Goal: Transaction & Acquisition: Purchase product/service

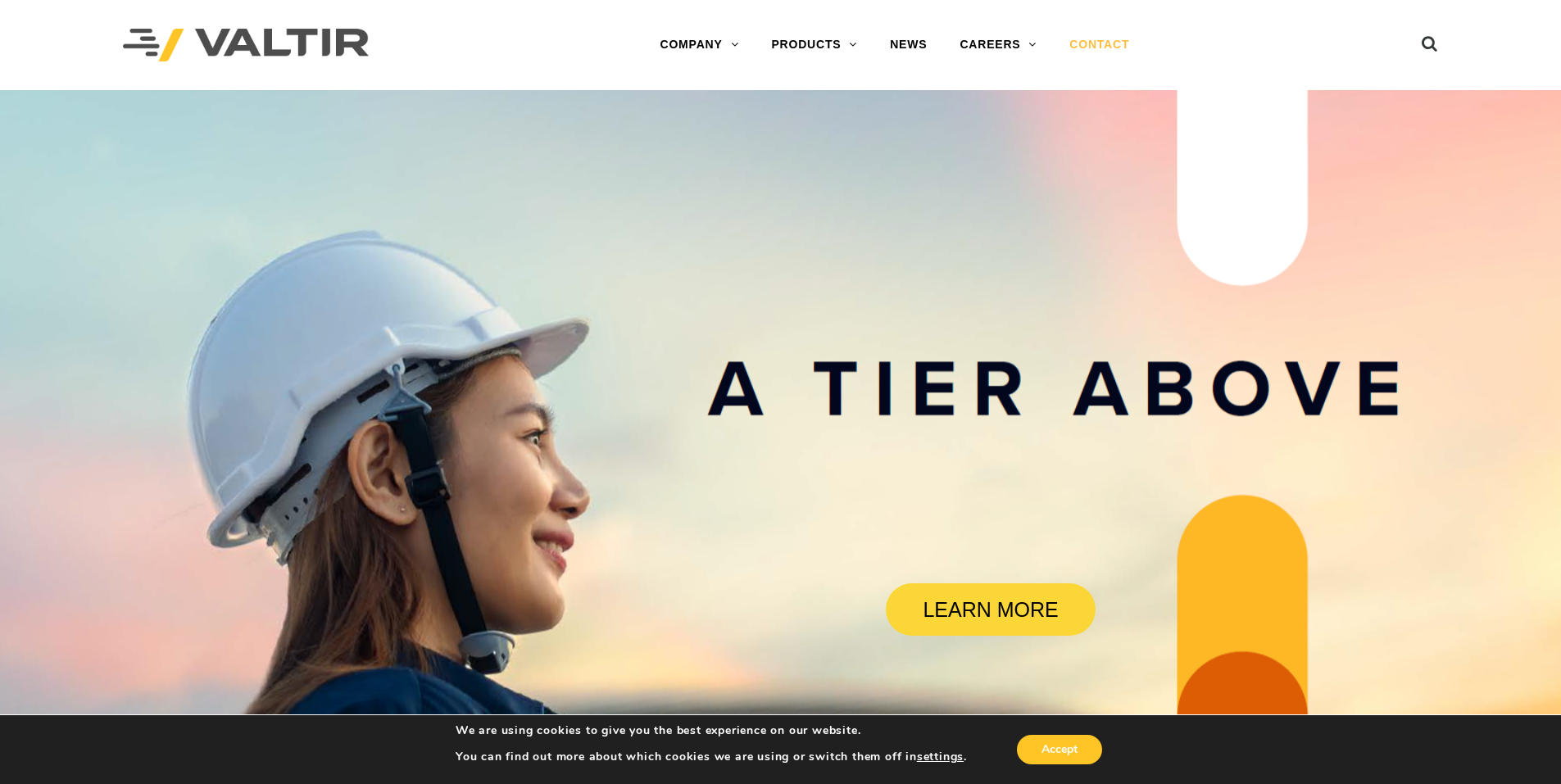
click at [1086, 45] on link "CONTACT" at bounding box center [1099, 45] width 93 height 33
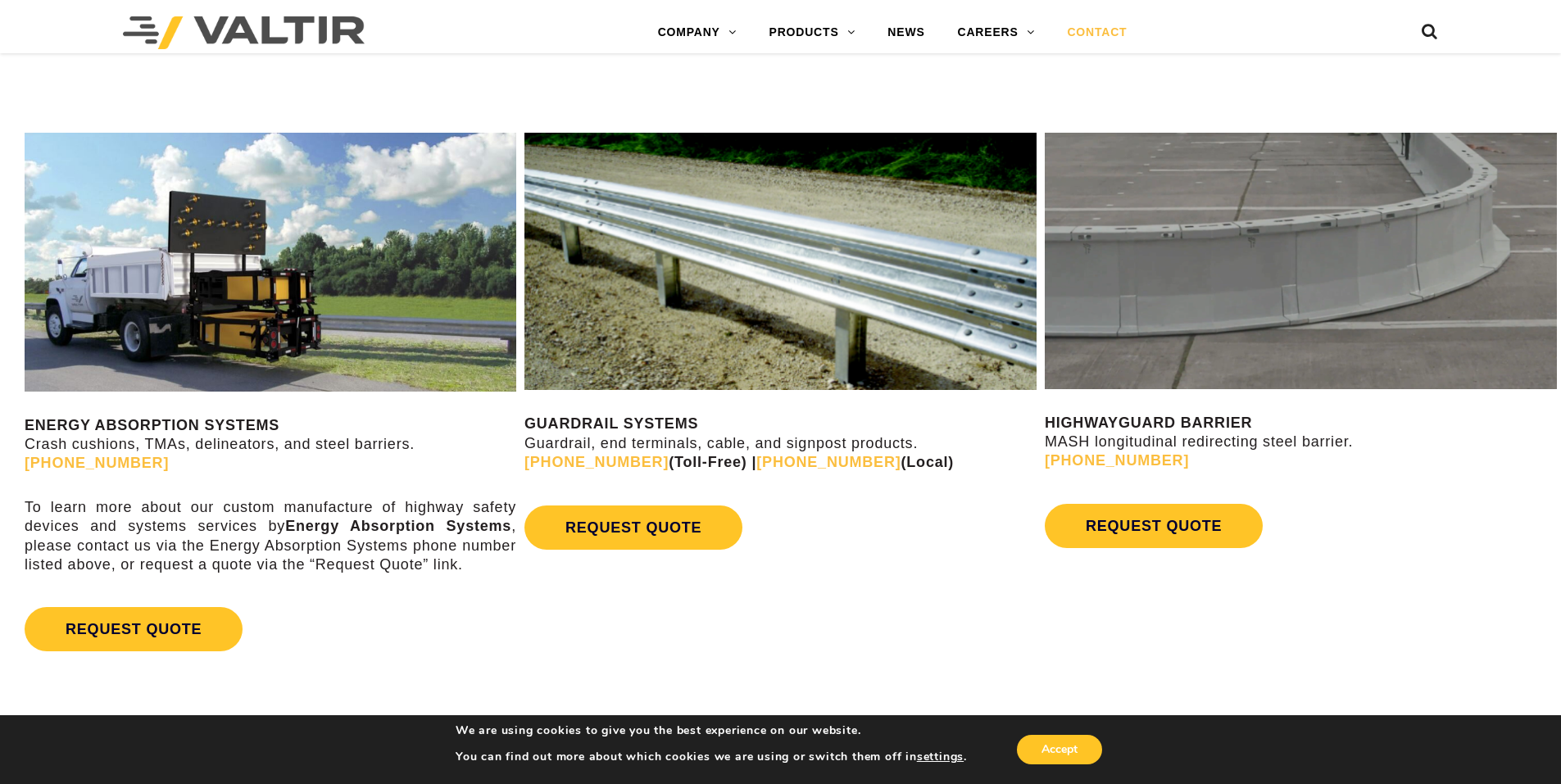
scroll to position [819, 0]
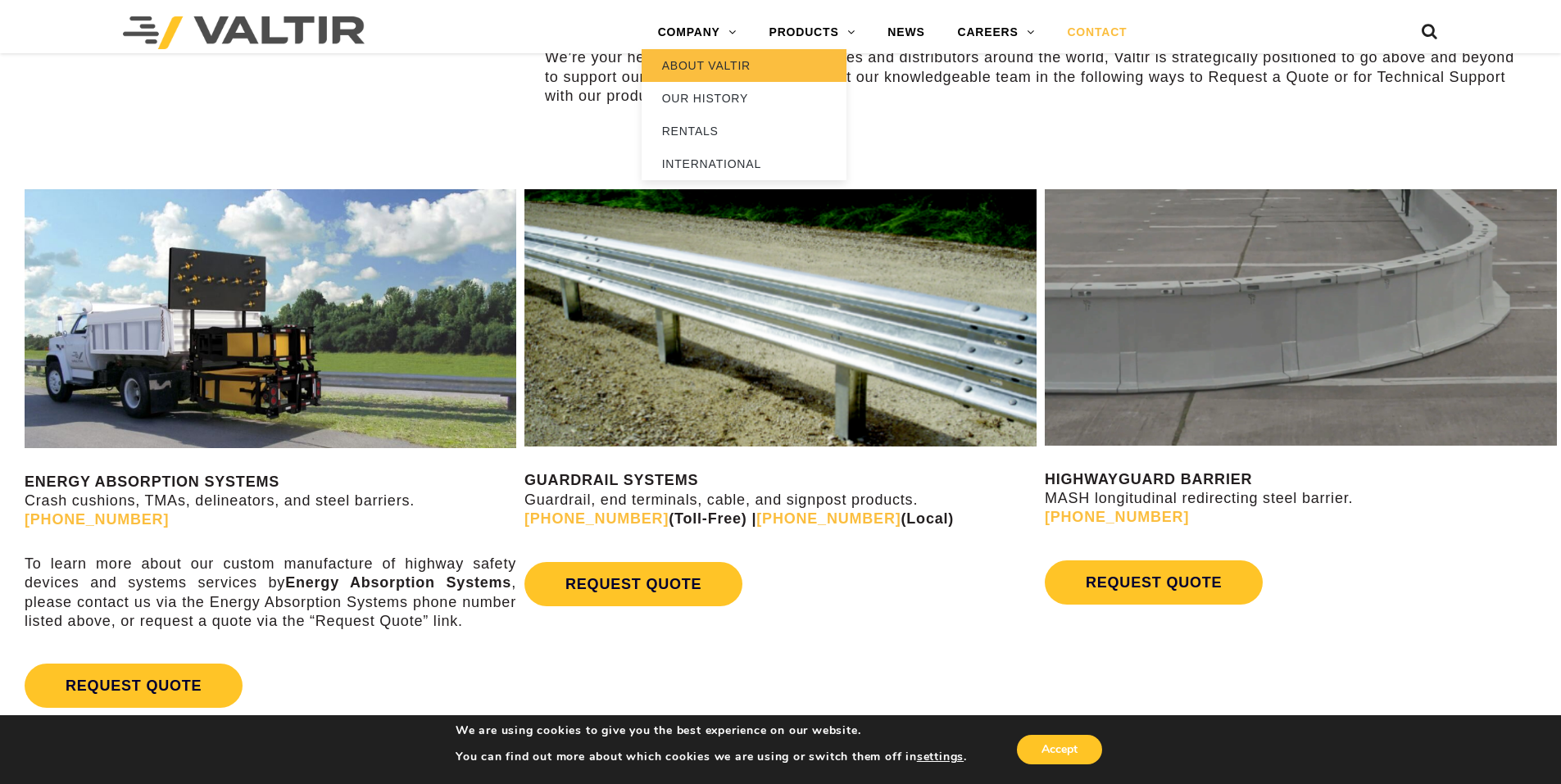
click at [711, 61] on link "ABOUT VALTIR" at bounding box center [743, 65] width 204 height 33
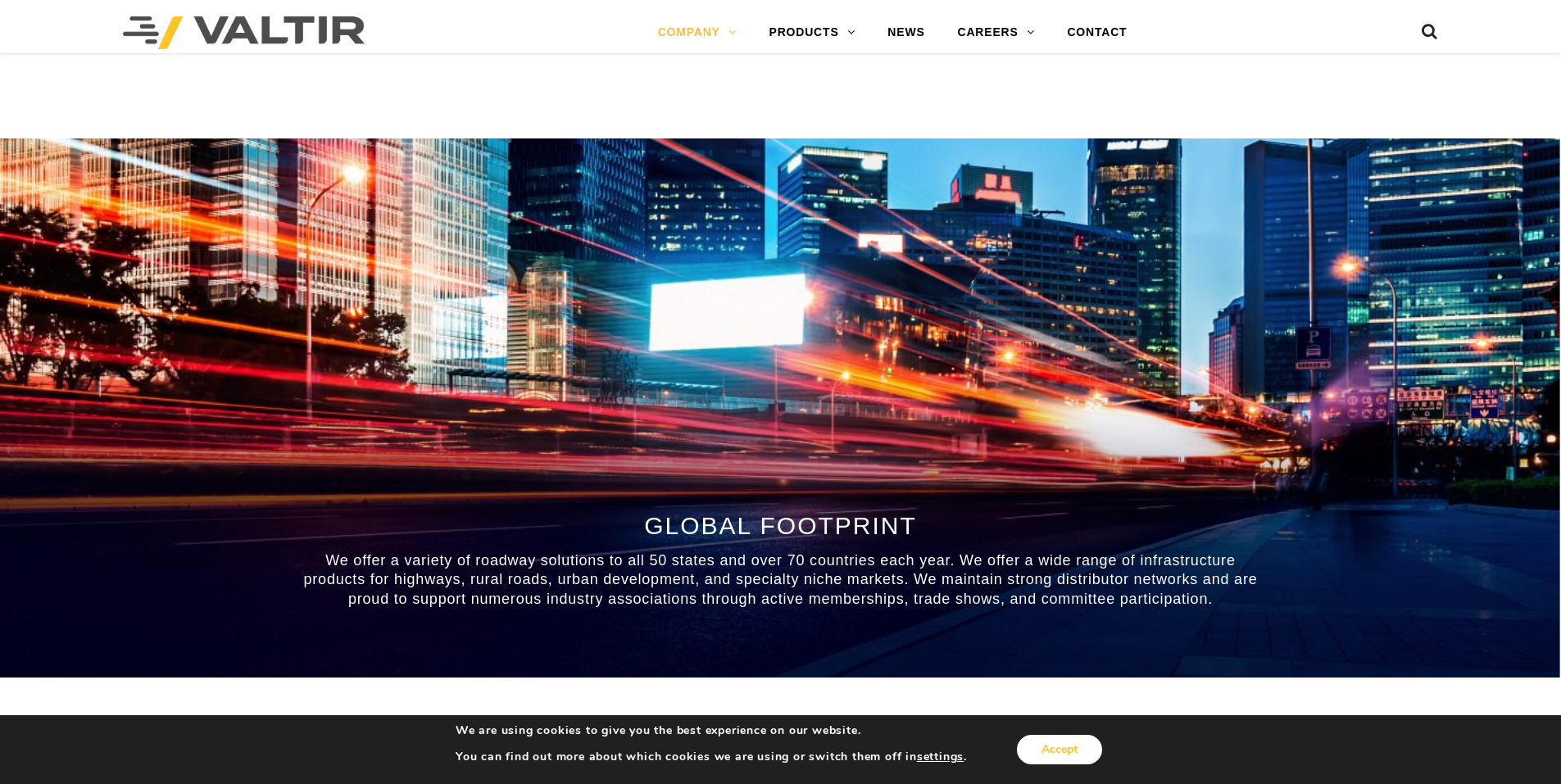
click at [1091, 743] on button "Accept" at bounding box center [1059, 749] width 85 height 29
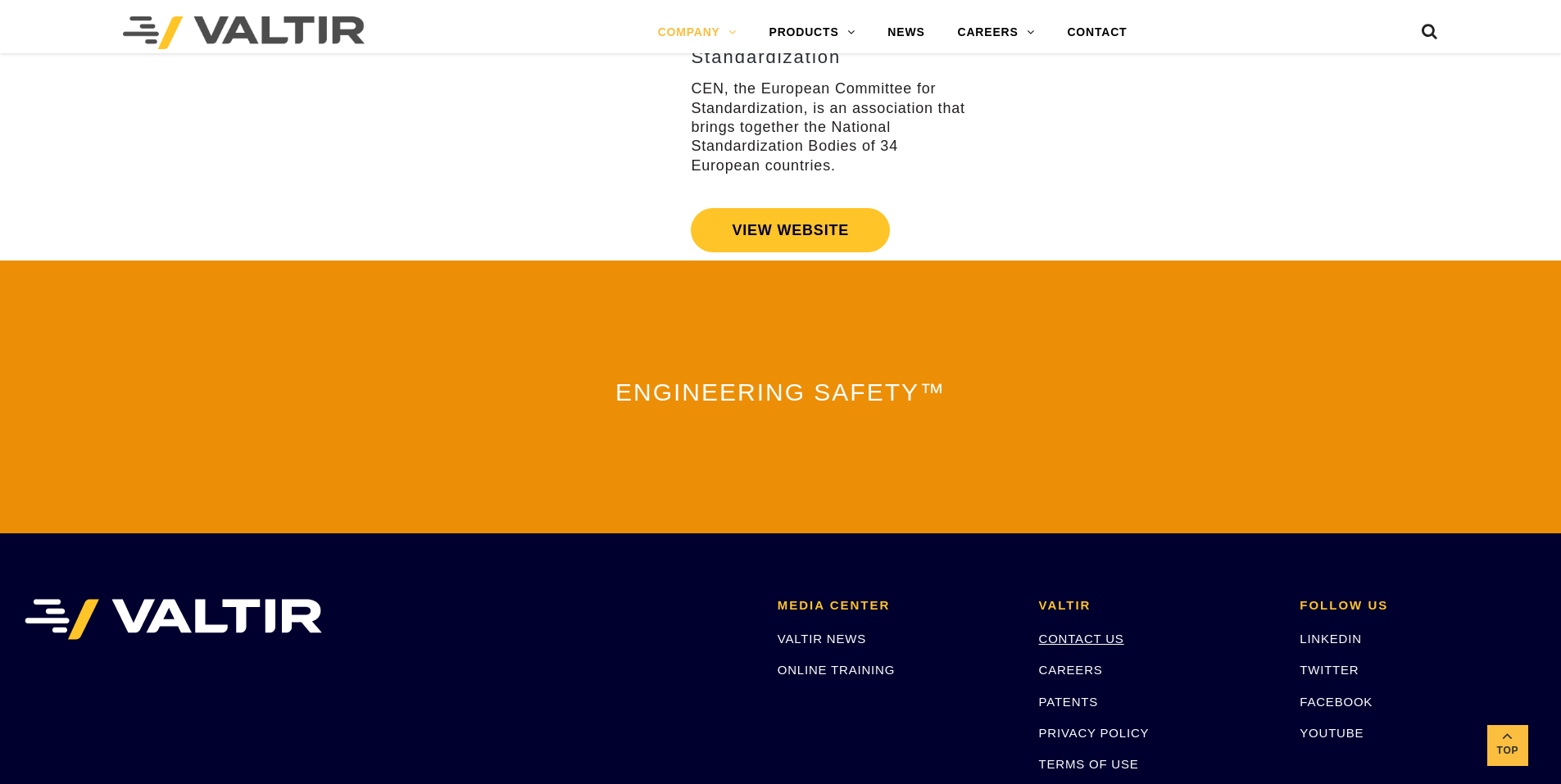
scroll to position [3590, 0]
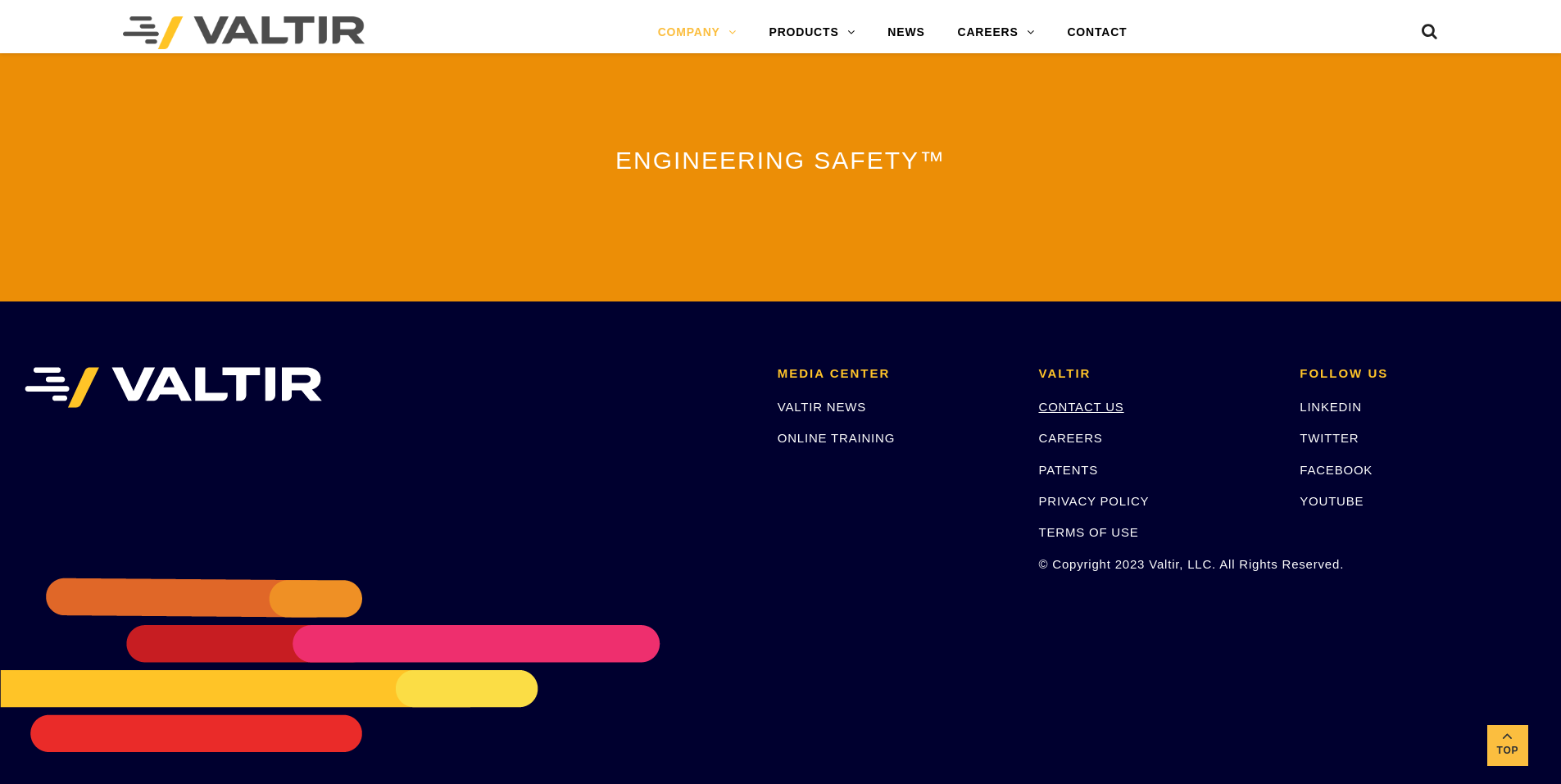
click at [1084, 404] on link "CONTACT US" at bounding box center [1081, 406] width 85 height 14
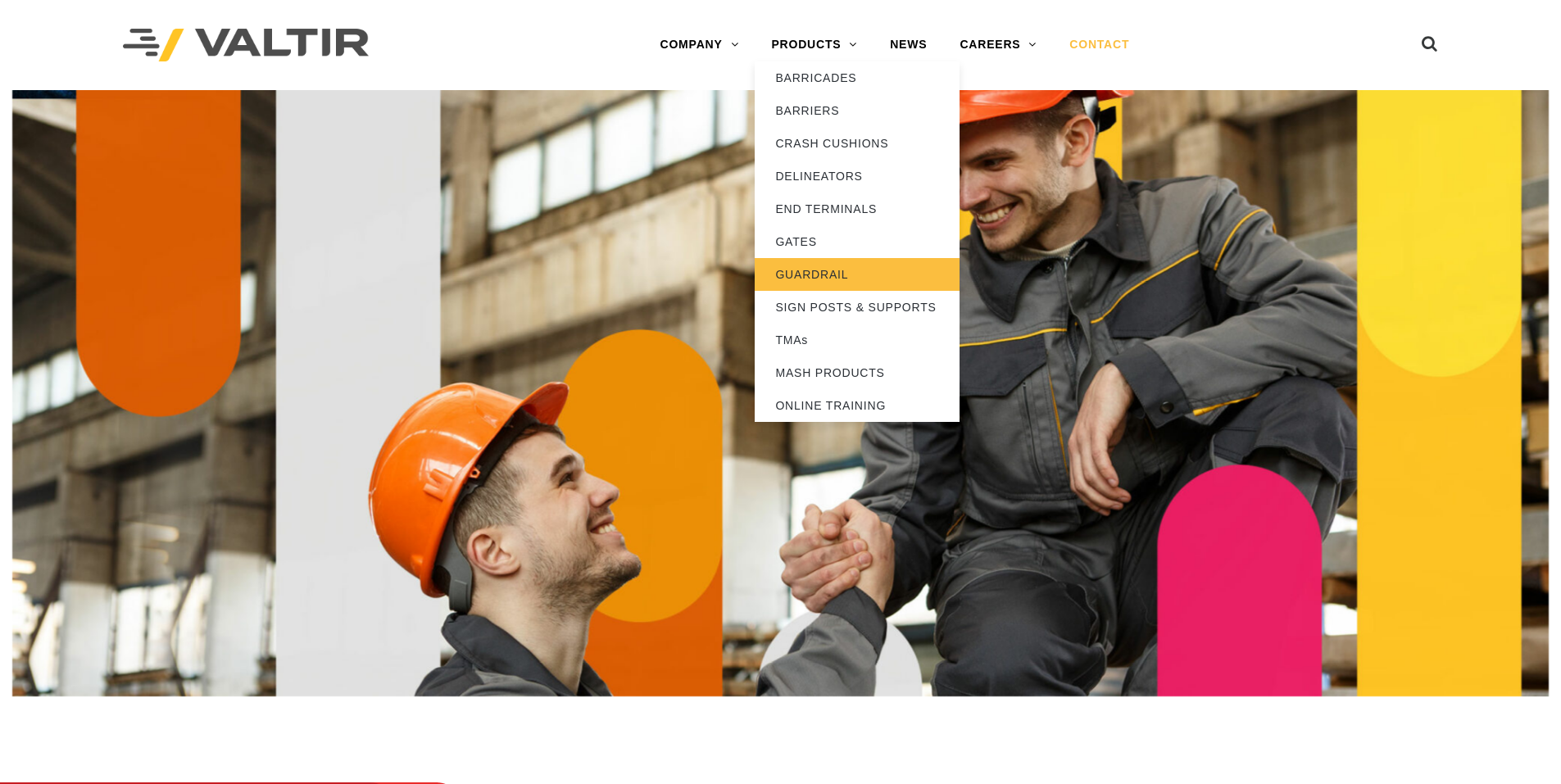
click at [823, 268] on link "GUARDRAIL" at bounding box center [857, 274] width 204 height 33
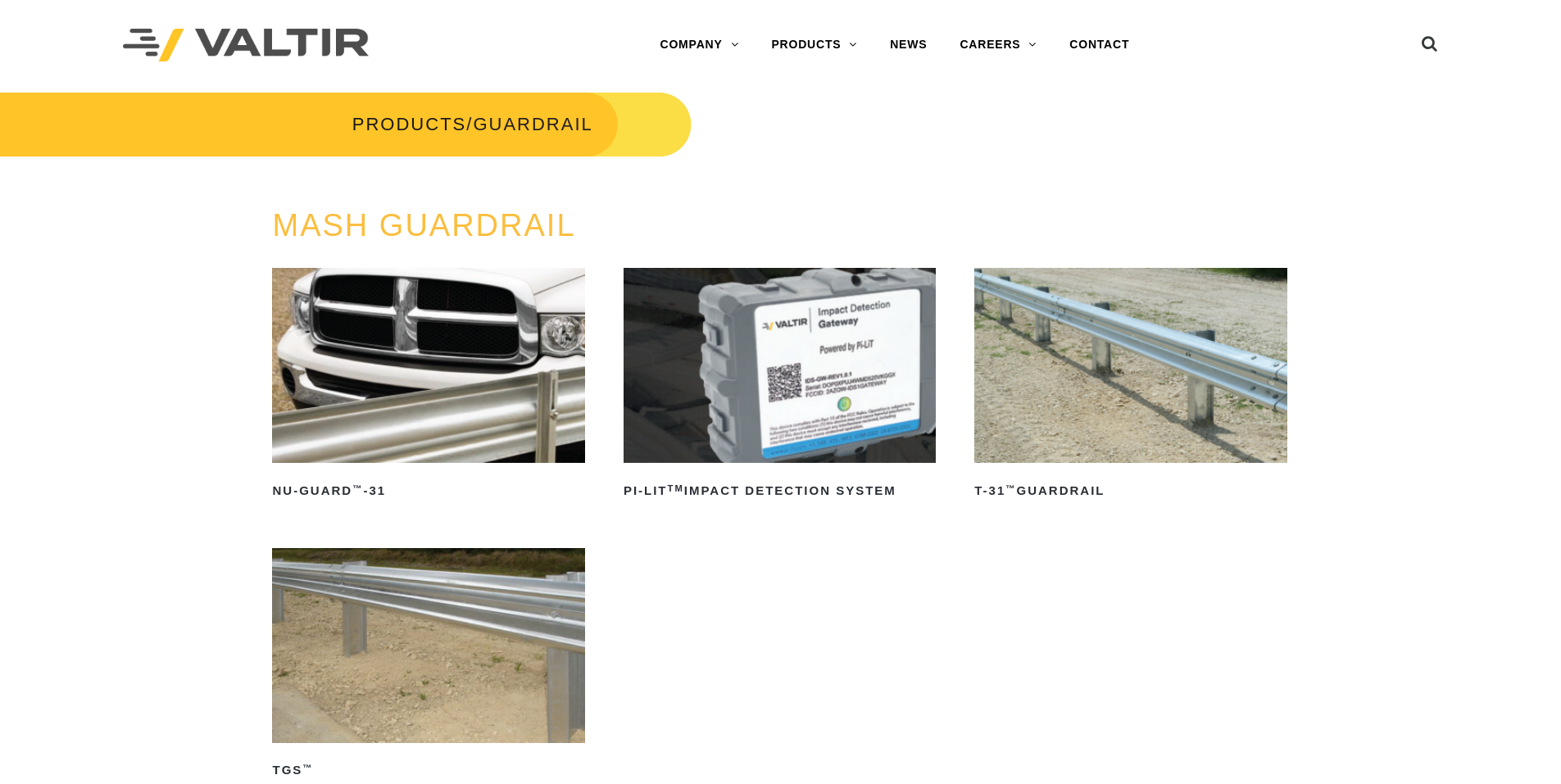
click at [1103, 448] on img at bounding box center [1130, 365] width 312 height 195
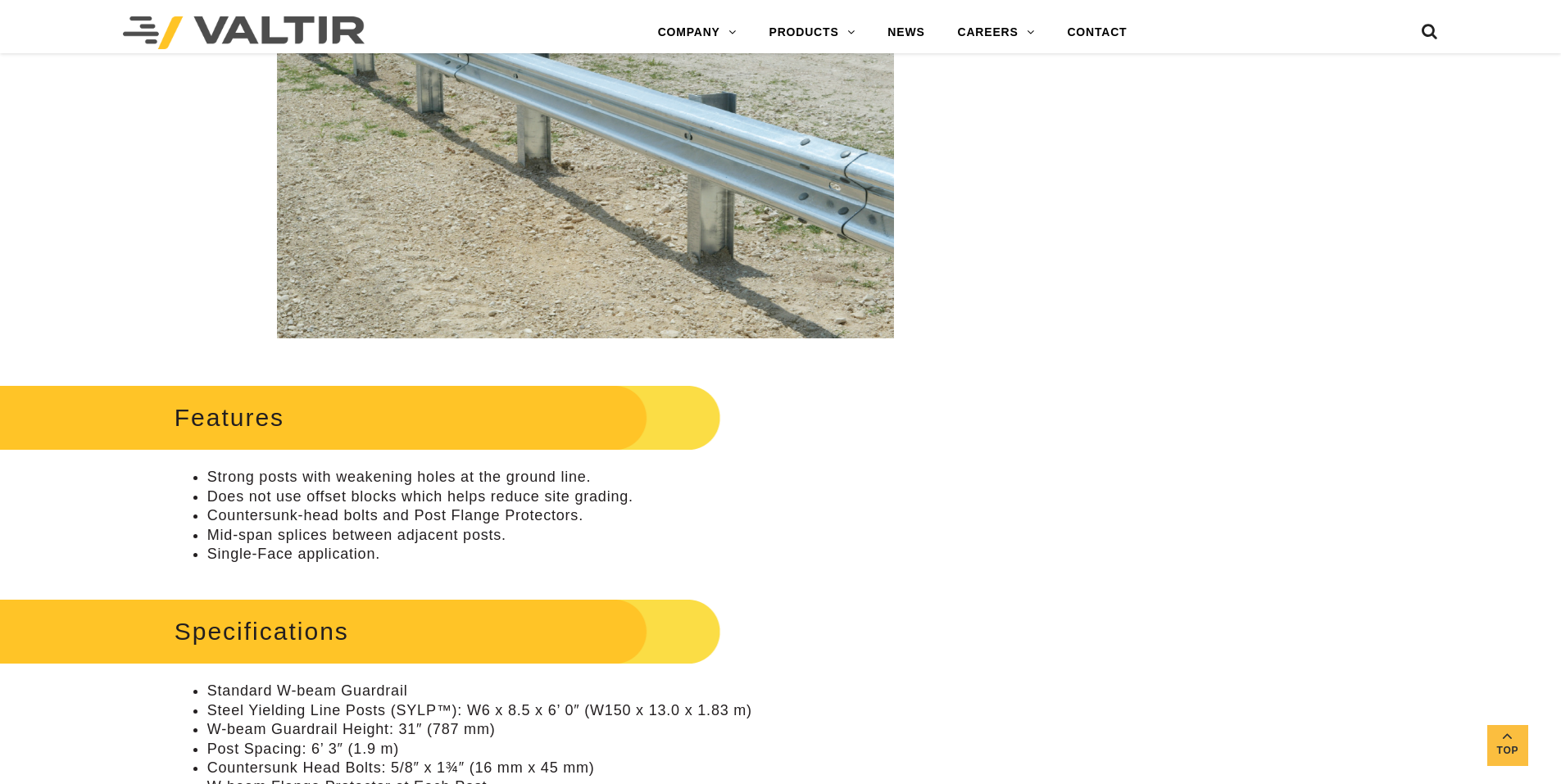
scroll to position [737, 0]
